Goal: Transaction & Acquisition: Obtain resource

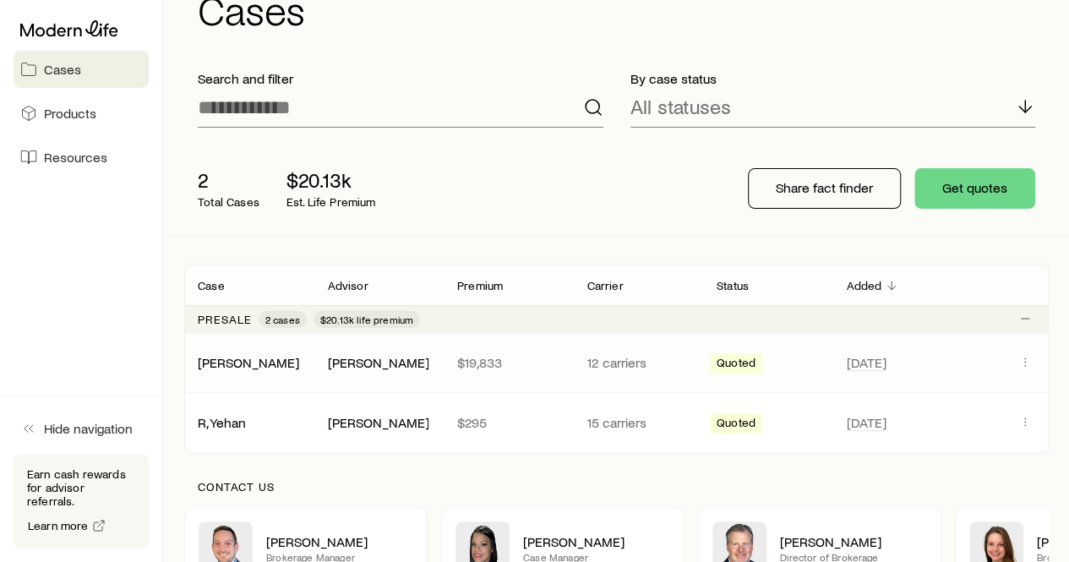
scroll to position [84, 0]
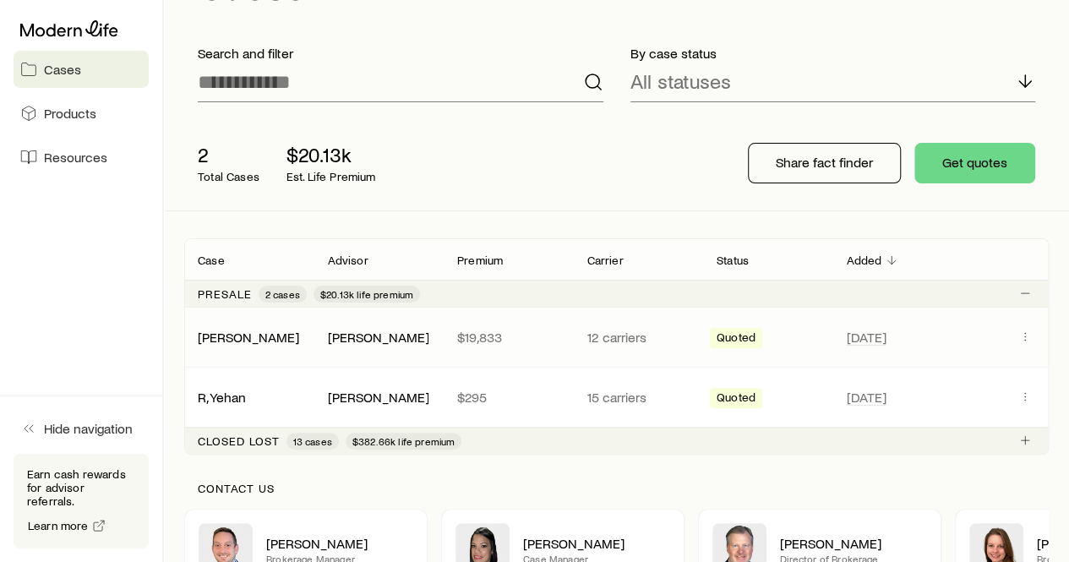
click at [605, 335] on p "12 carriers" at bounding box center [637, 337] width 102 height 17
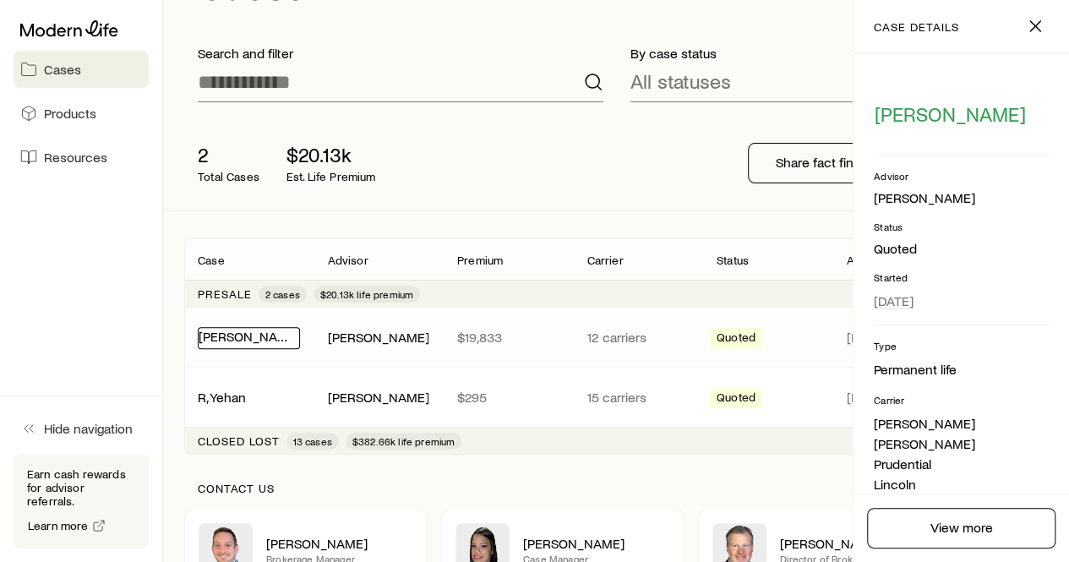
click at [266, 335] on link "[PERSON_NAME]" at bounding box center [249, 336] width 101 height 16
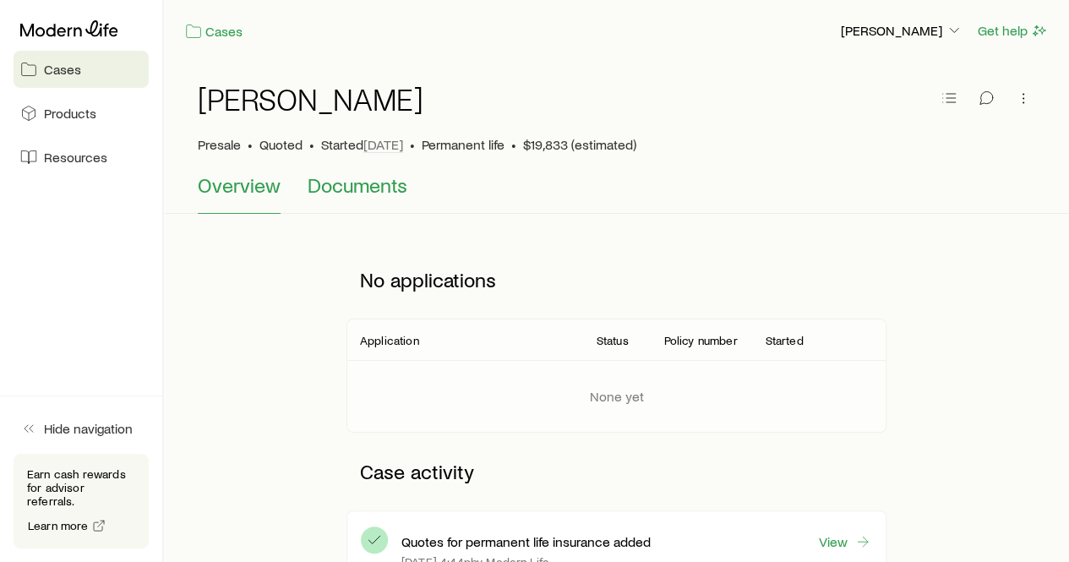
click at [368, 177] on span "Documents" at bounding box center [358, 185] width 100 height 24
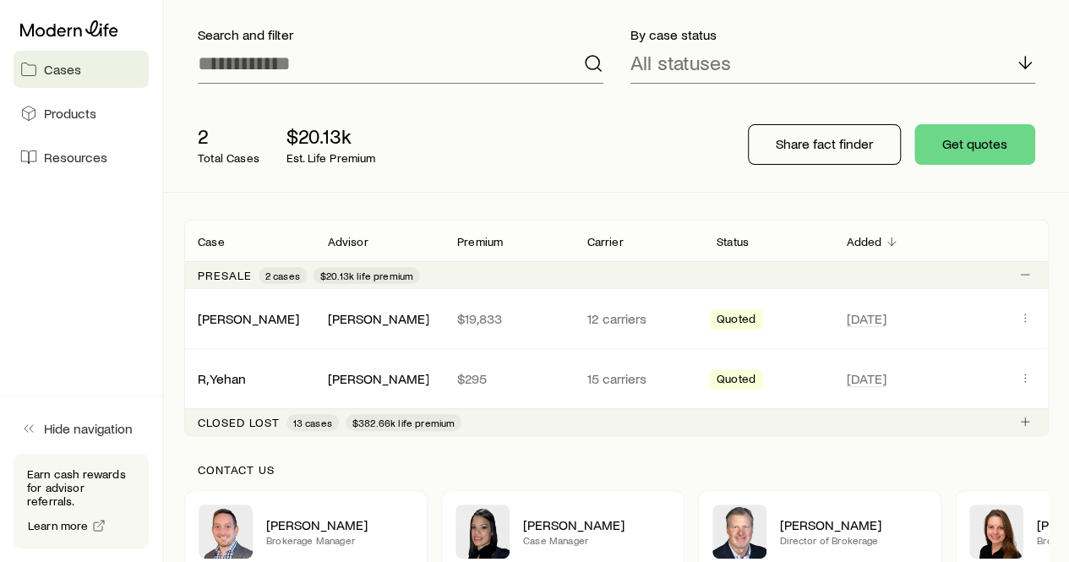
scroll to position [253, 0]
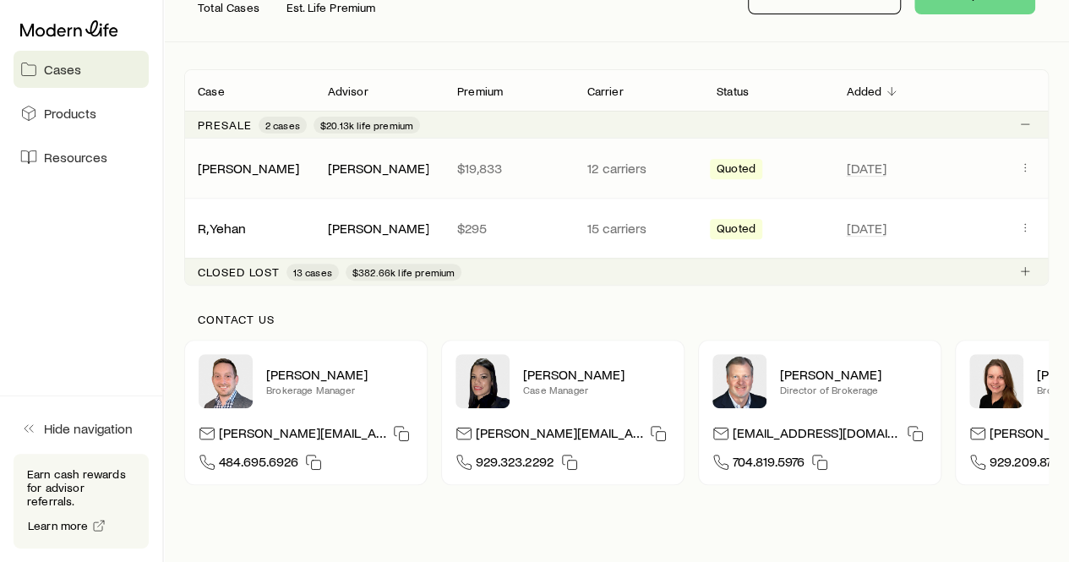
click at [730, 161] on span "Quoted" at bounding box center [735, 170] width 39 height 18
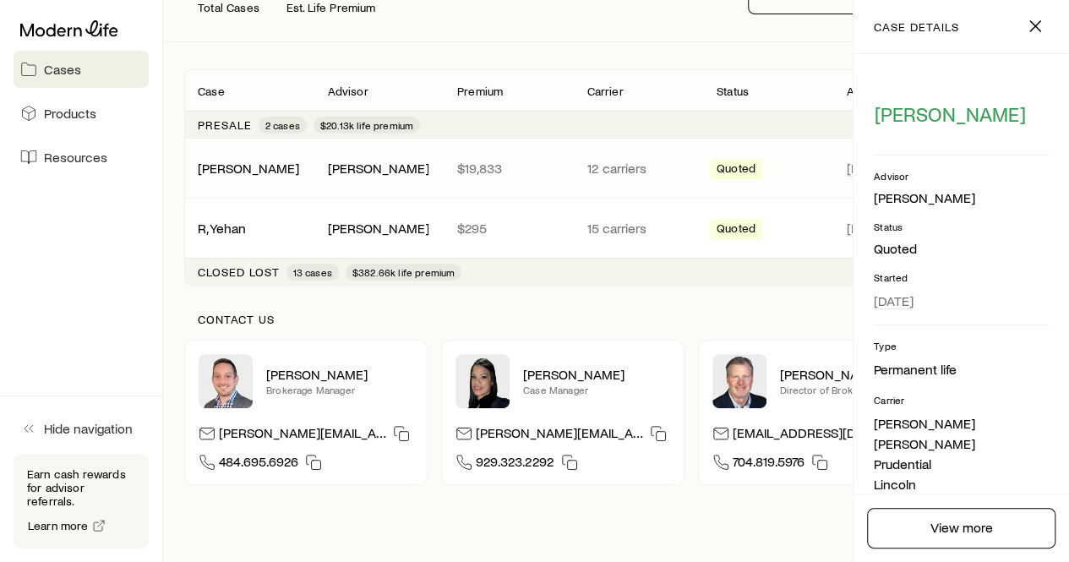
click at [730, 161] on span "Quoted" at bounding box center [735, 170] width 39 height 18
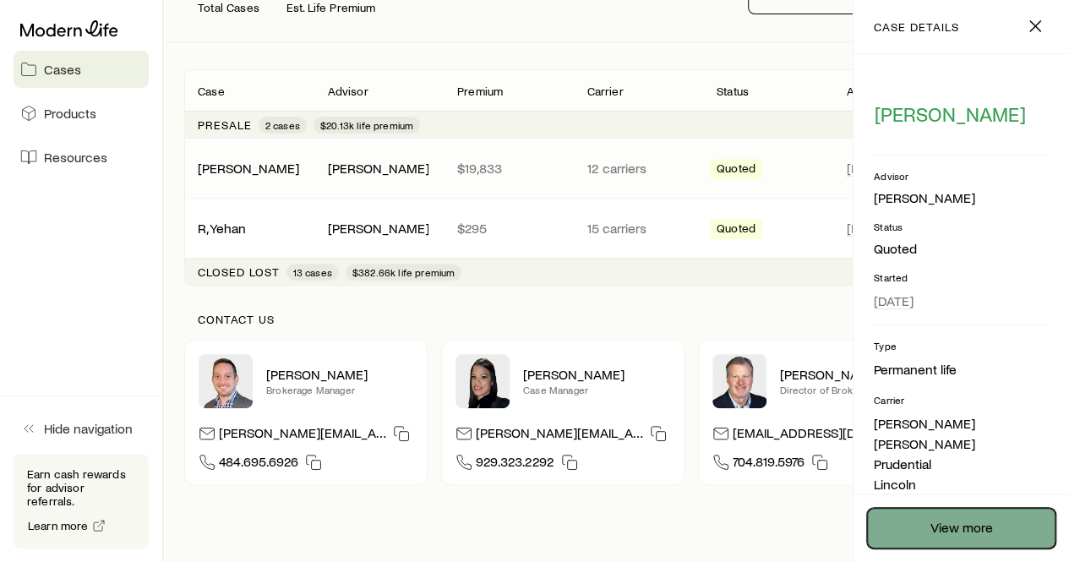
click at [977, 511] on link "View more" at bounding box center [961, 528] width 188 height 41
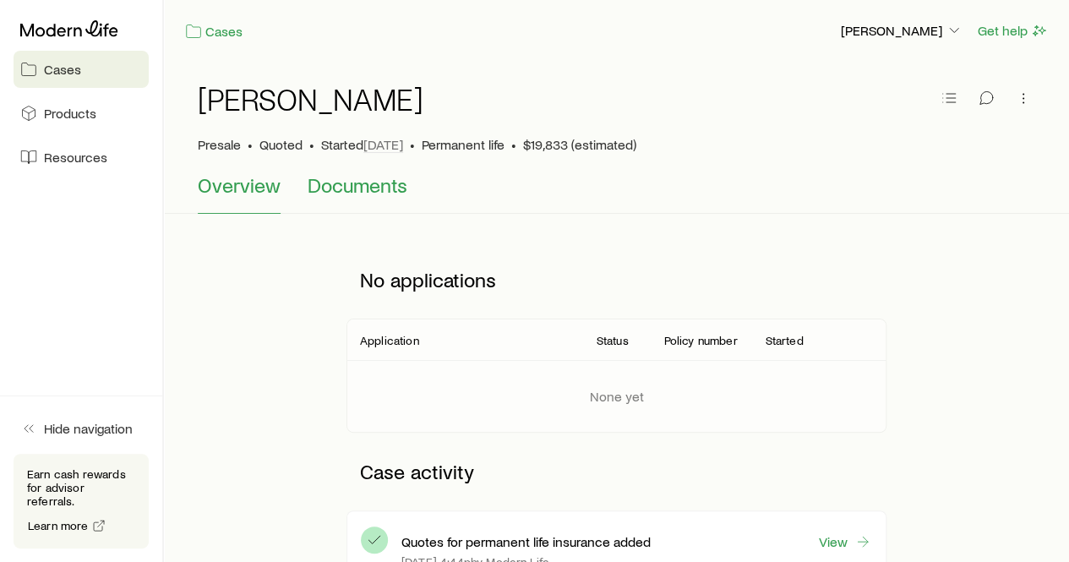
click at [374, 185] on span "Documents" at bounding box center [358, 185] width 100 height 24
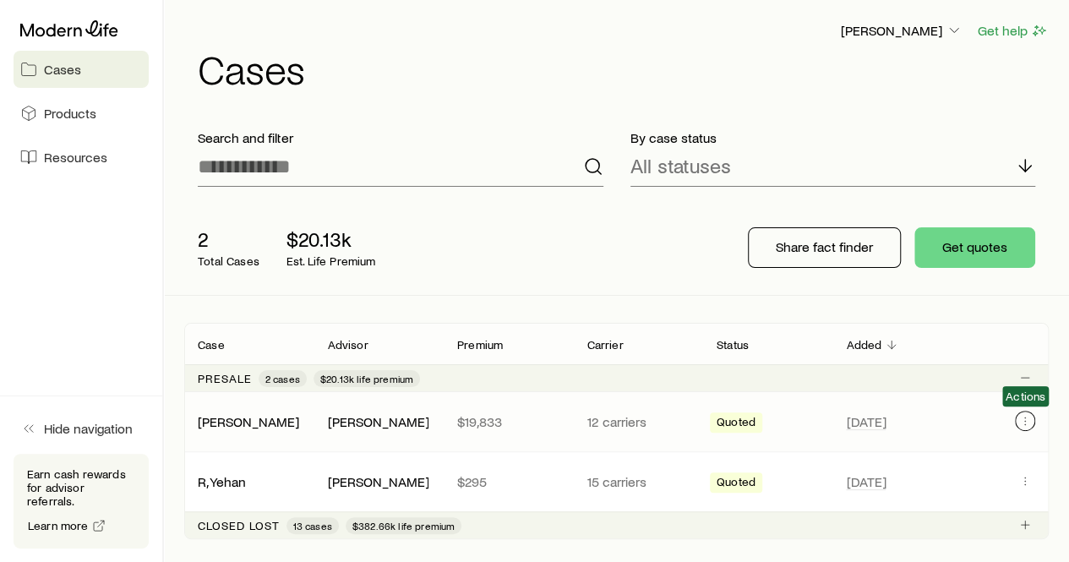
click at [1029, 420] on icon "Client cases" at bounding box center [1025, 421] width 14 height 14
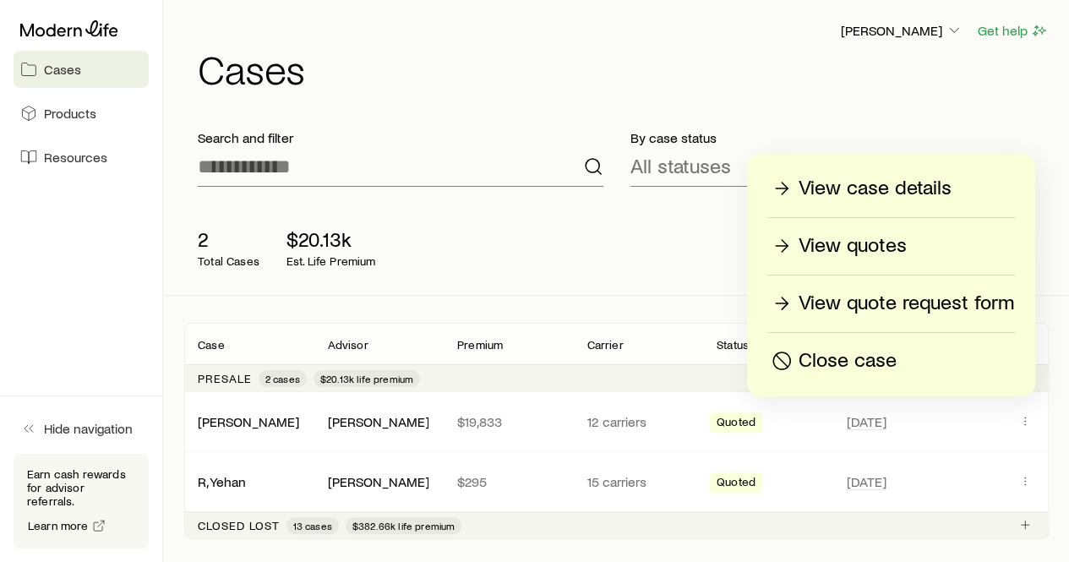
click at [895, 248] on p "View quotes" at bounding box center [852, 245] width 108 height 27
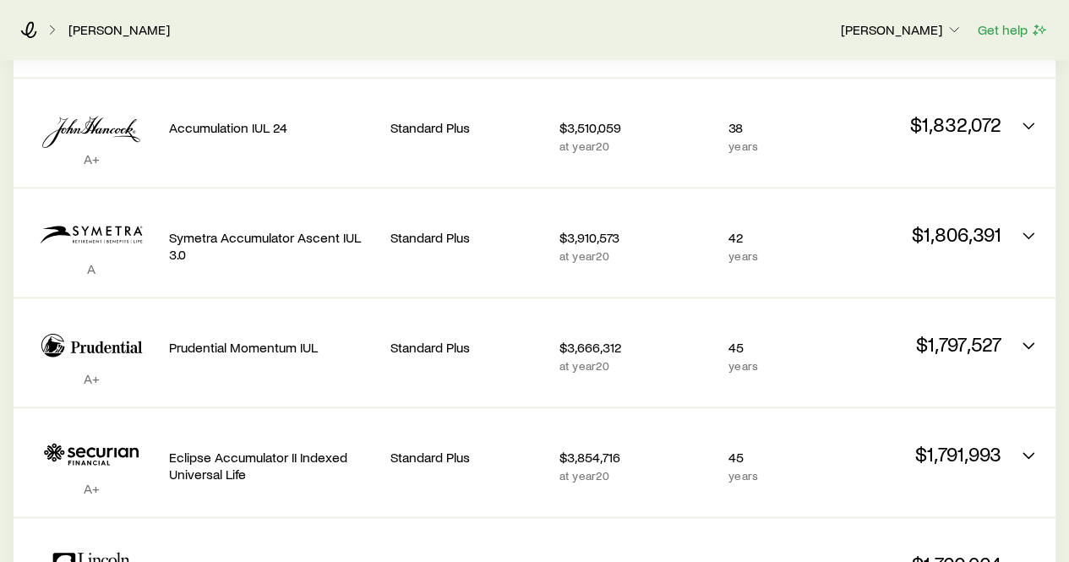
scroll to position [845, 0]
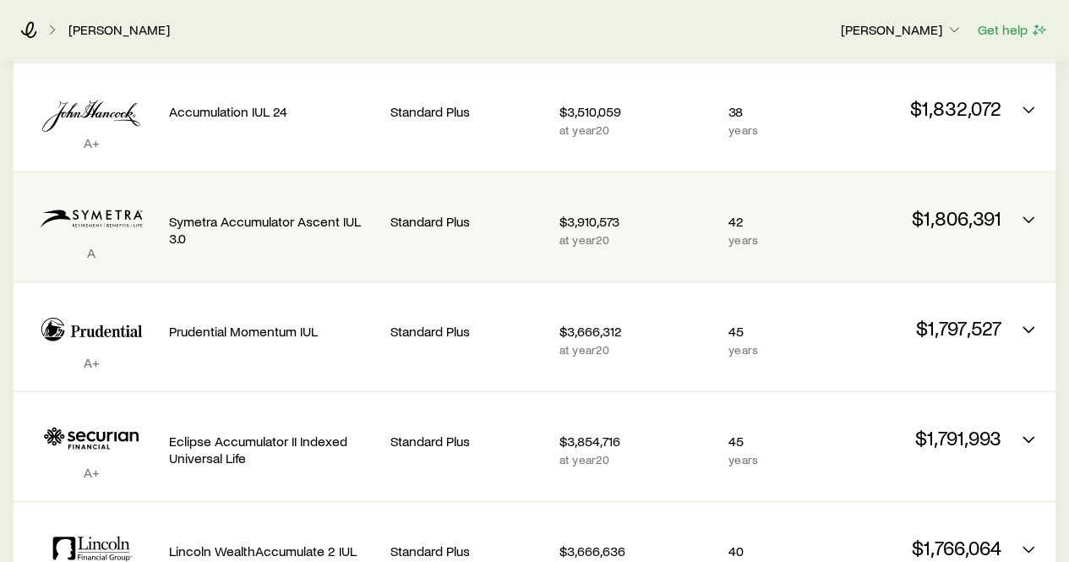
click at [418, 236] on div "Standard Plus" at bounding box center [467, 219] width 155 height 66
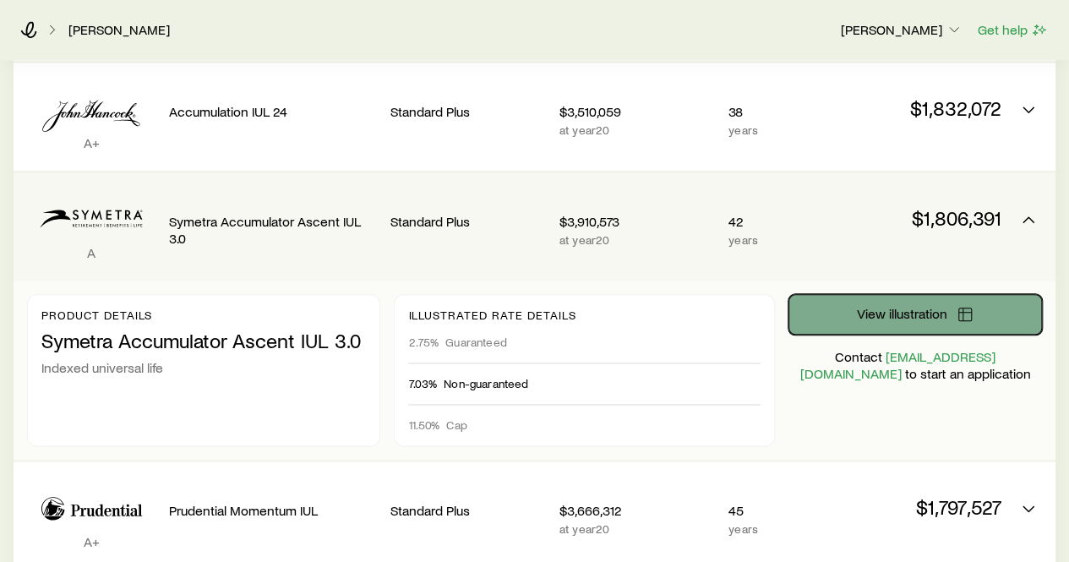
click at [926, 323] on button "View illustration" at bounding box center [914, 314] width 253 height 41
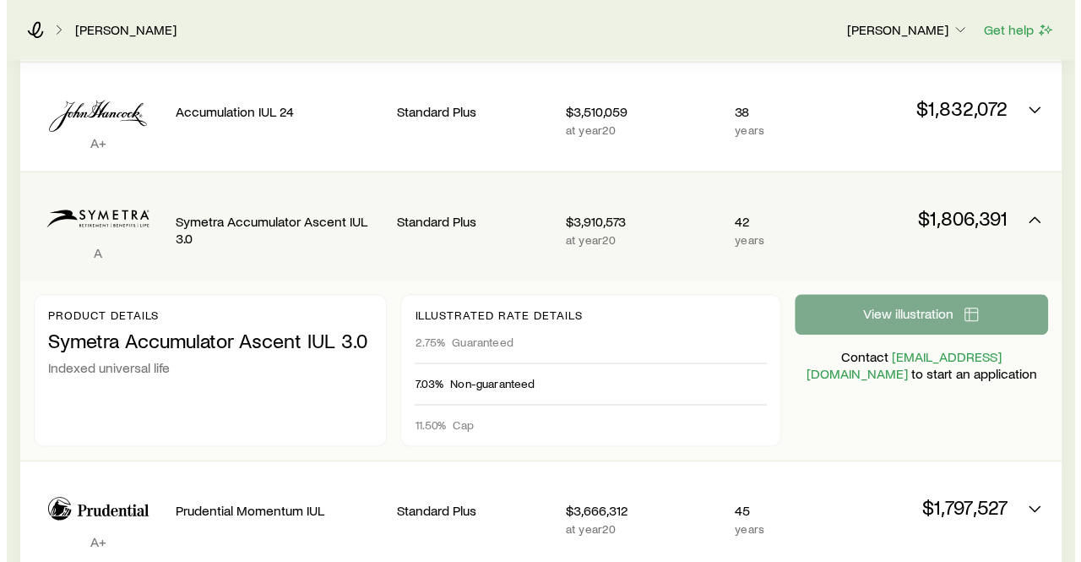
scroll to position [0, 0]
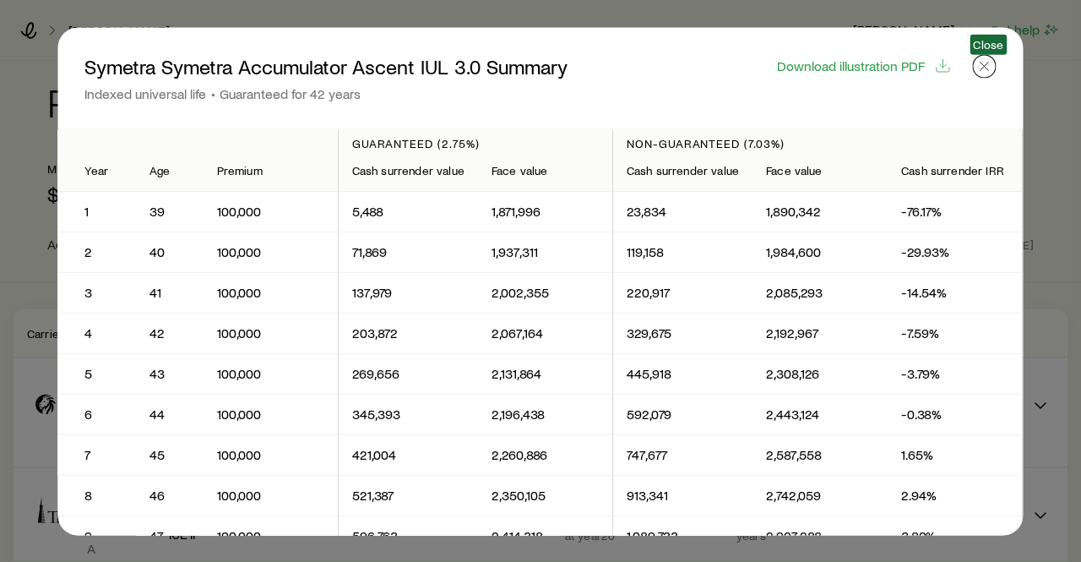
click at [997, 65] on button "button" at bounding box center [985, 66] width 24 height 24
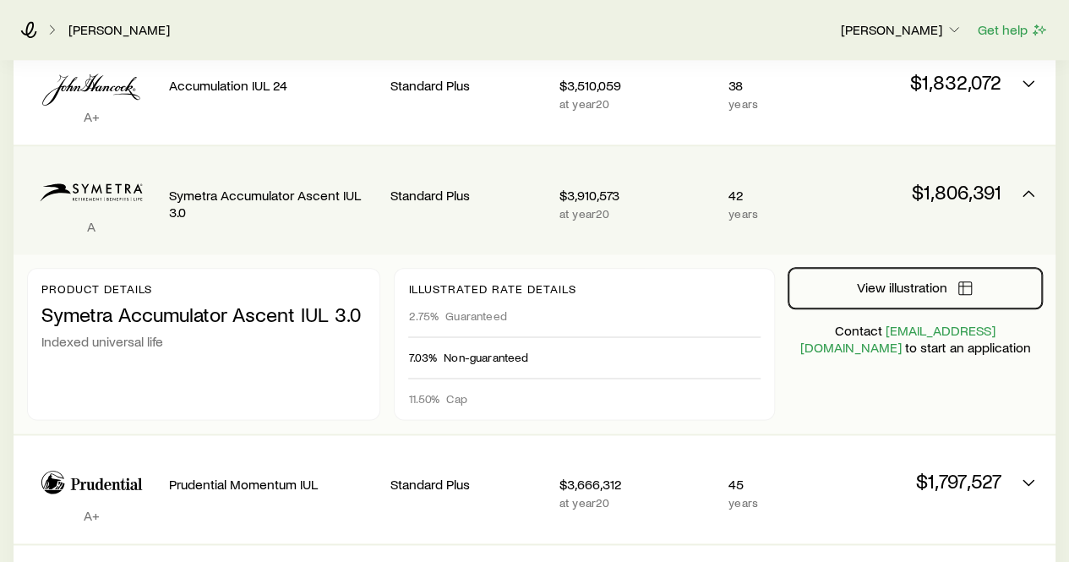
scroll to position [845, 0]
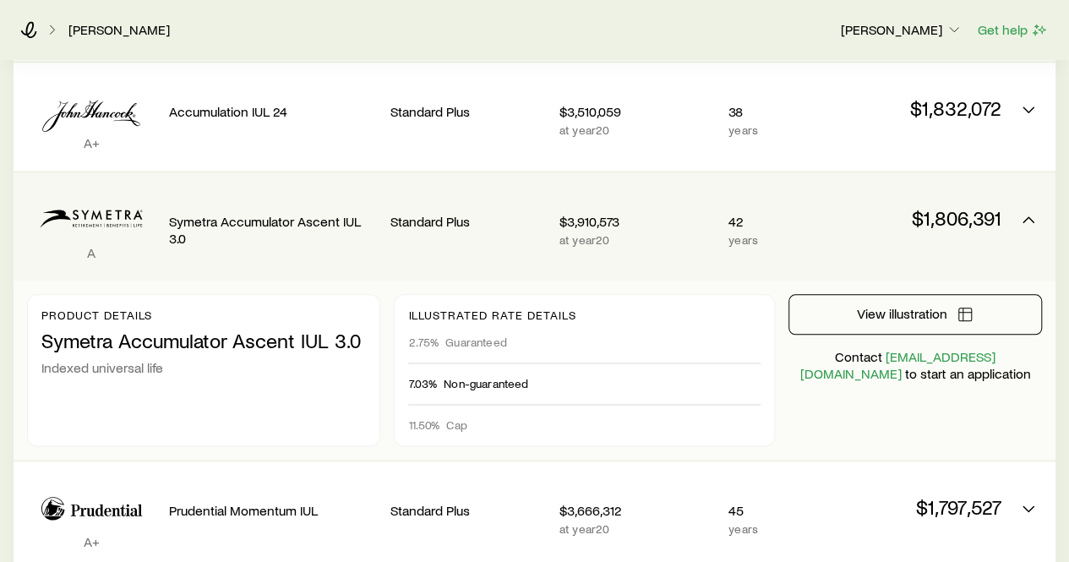
click at [487, 346] on span "Guaranteed" at bounding box center [476, 342] width 62 height 14
click at [486, 387] on span "Non-guaranteed" at bounding box center [486, 384] width 84 height 14
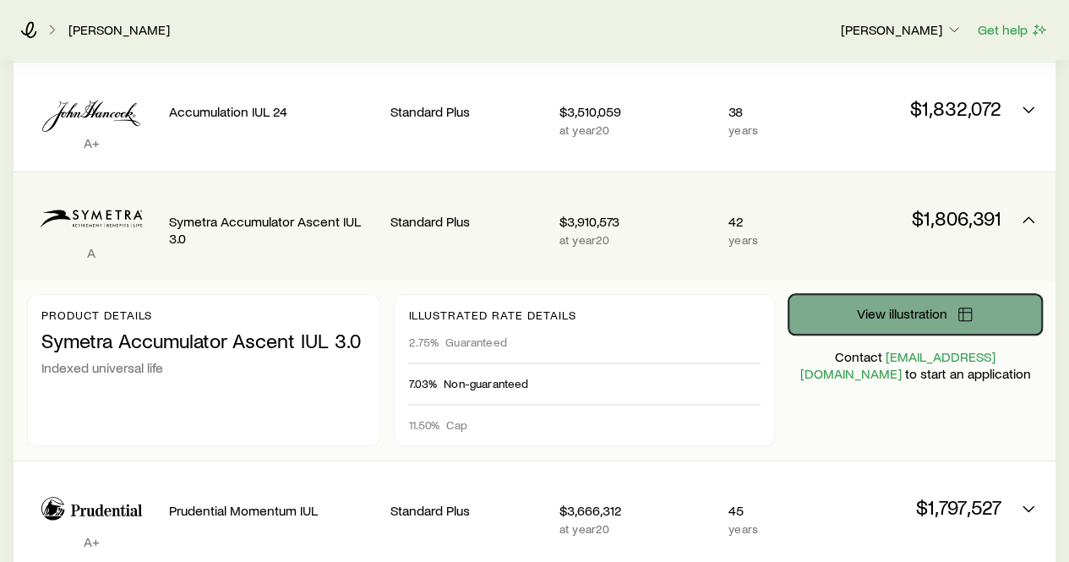
click at [834, 307] on button "View illustration" at bounding box center [914, 314] width 253 height 41
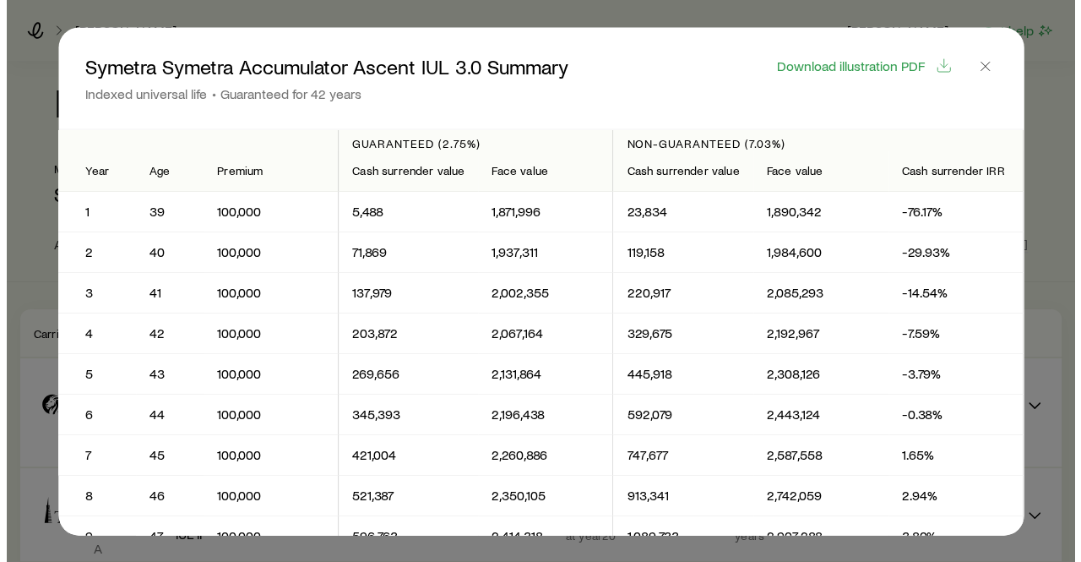
scroll to position [0, 0]
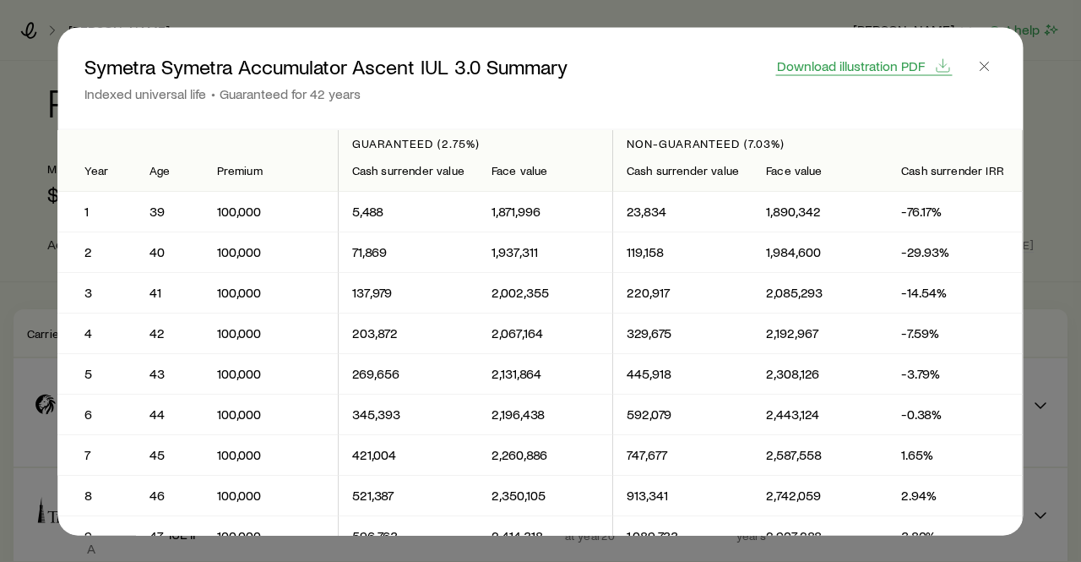
click at [833, 58] on span "Download illustration PDF" at bounding box center [851, 65] width 148 height 14
click at [988, 68] on icon "button" at bounding box center [985, 65] width 17 height 17
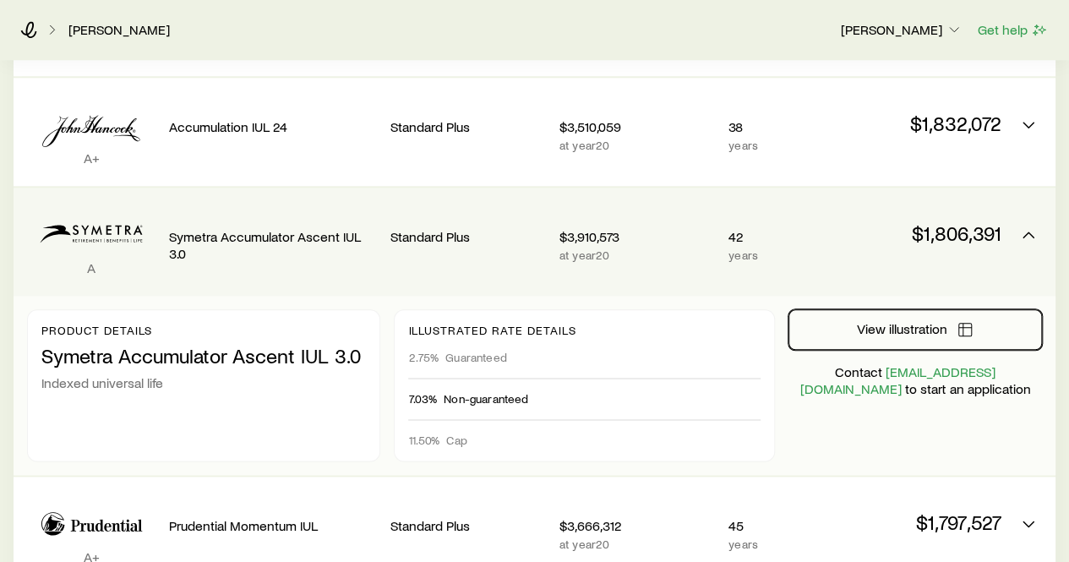
scroll to position [1014, 0]
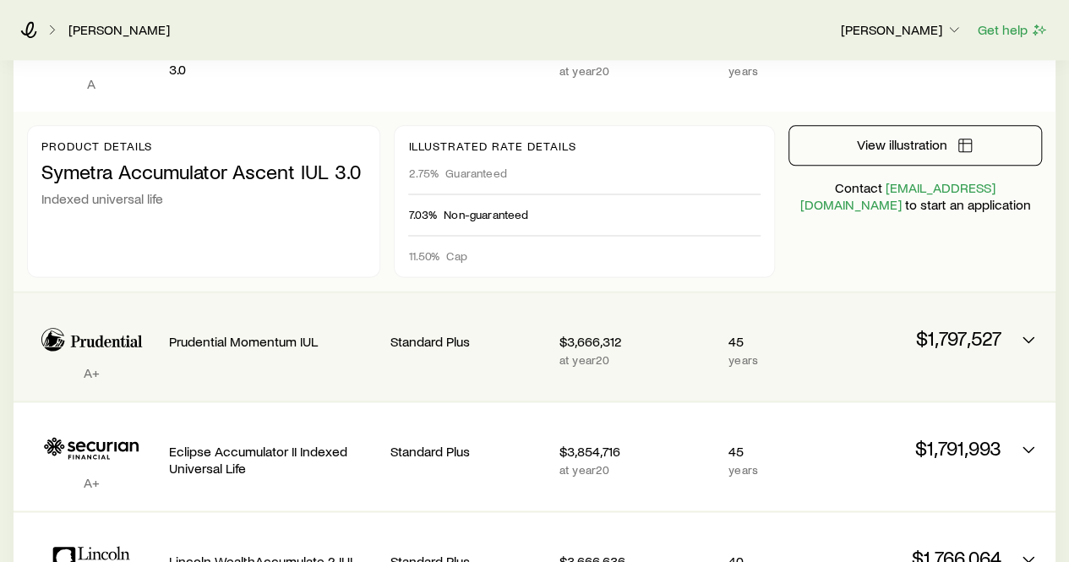
click at [247, 343] on p "Prudential Momentum IUL" at bounding box center [273, 341] width 208 height 17
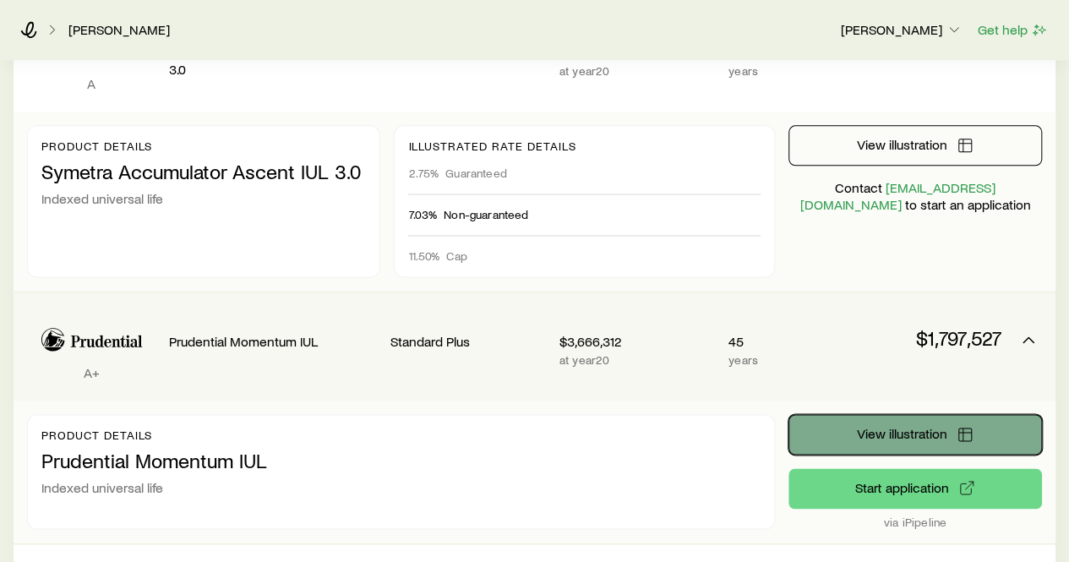
click at [858, 449] on button "View illustration" at bounding box center [914, 434] width 253 height 41
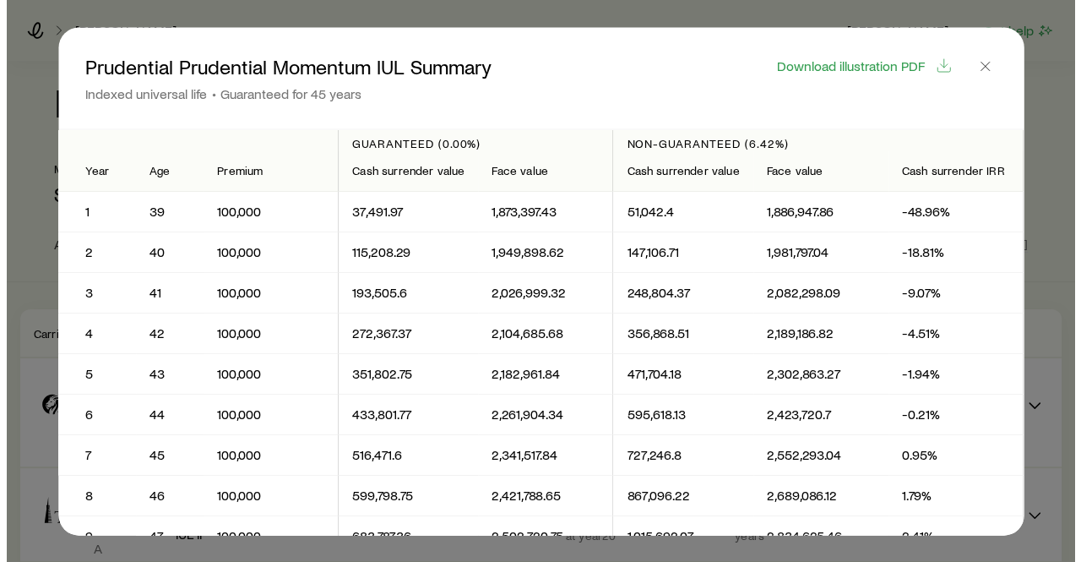
scroll to position [0, 0]
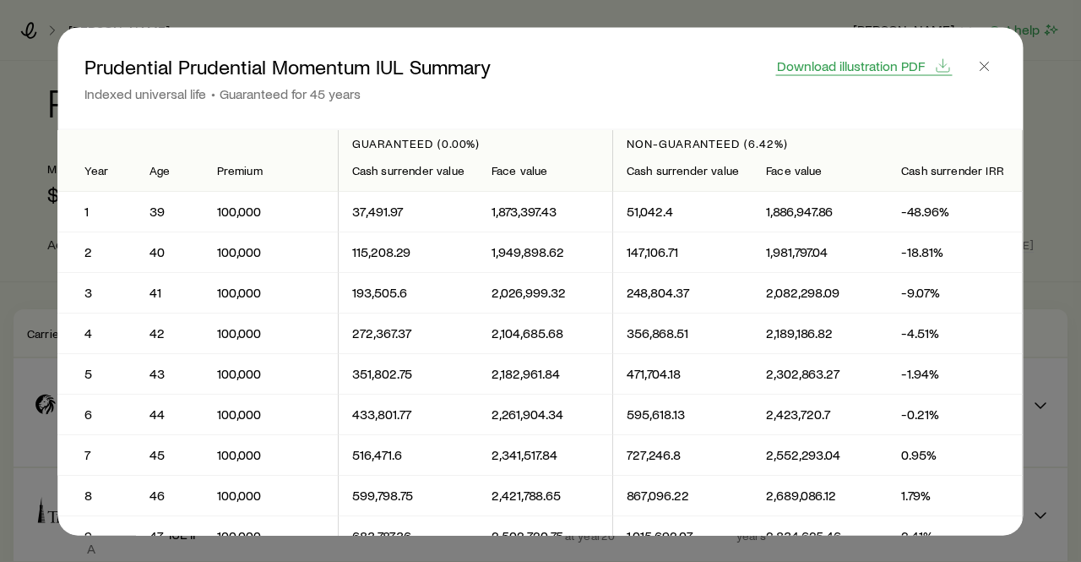
click at [881, 70] on span "Download illustration PDF" at bounding box center [851, 65] width 148 height 14
